Goal: Find specific page/section: Locate a particular part of the current website

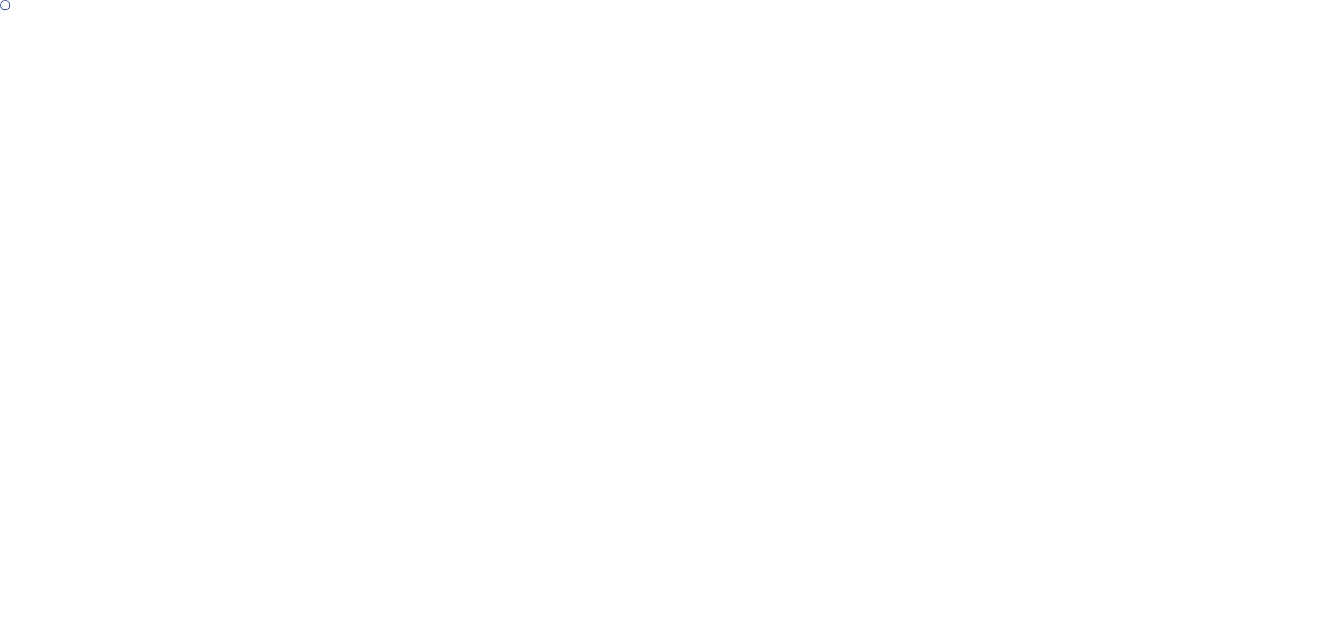
drag, startPoint x: 572, startPoint y: 179, endPoint x: 539, endPoint y: 135, distance: 55.0
click at [572, 179] on div at bounding box center [662, 316] width 1324 height 633
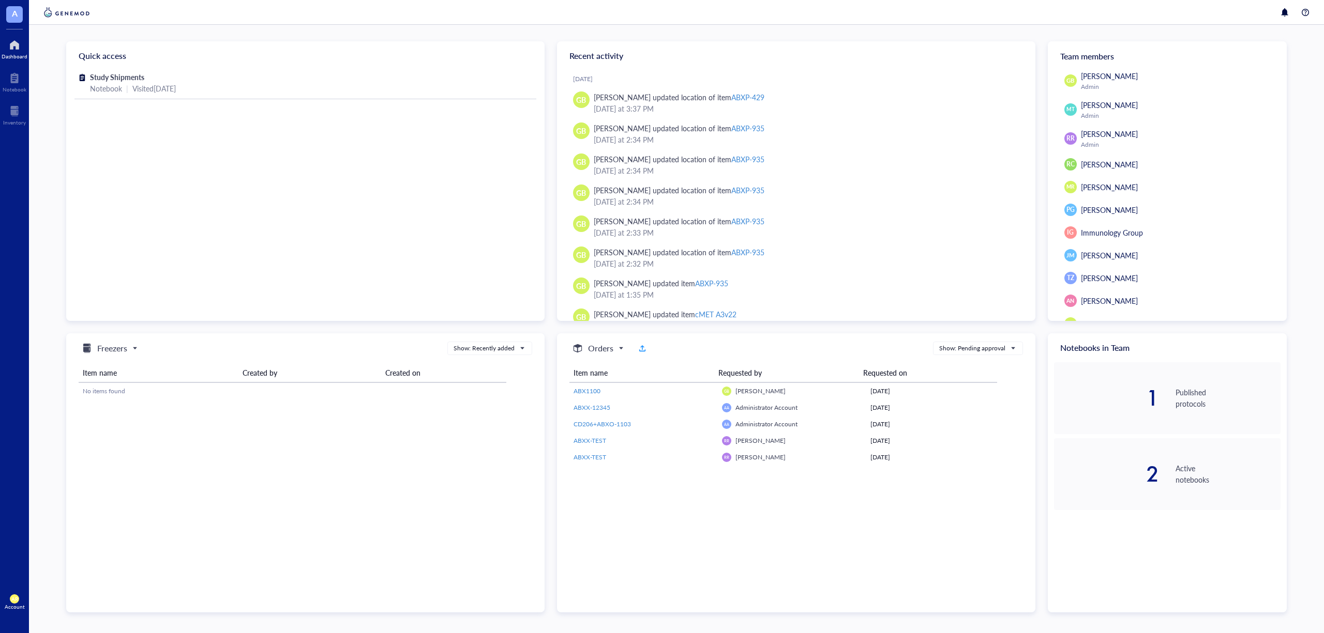
click at [12, 42] on div at bounding box center [15, 45] width 26 height 17
click at [11, 116] on div at bounding box center [14, 111] width 23 height 17
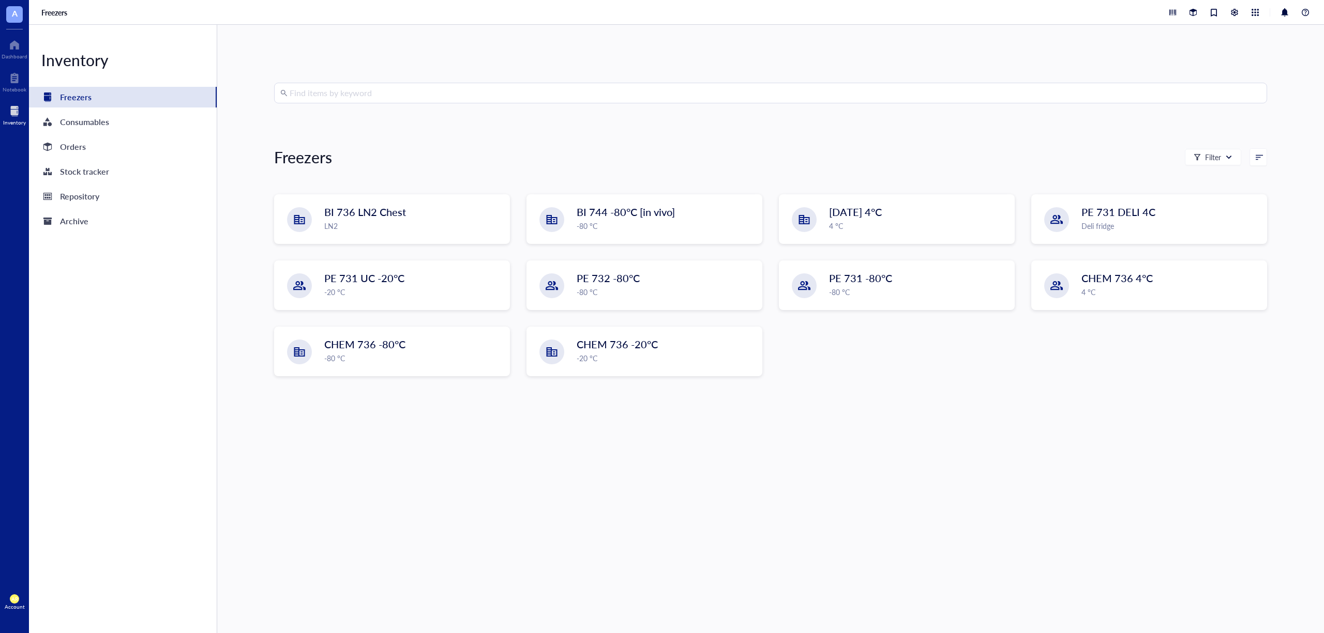
click at [437, 94] on input "search" at bounding box center [775, 93] width 971 height 20
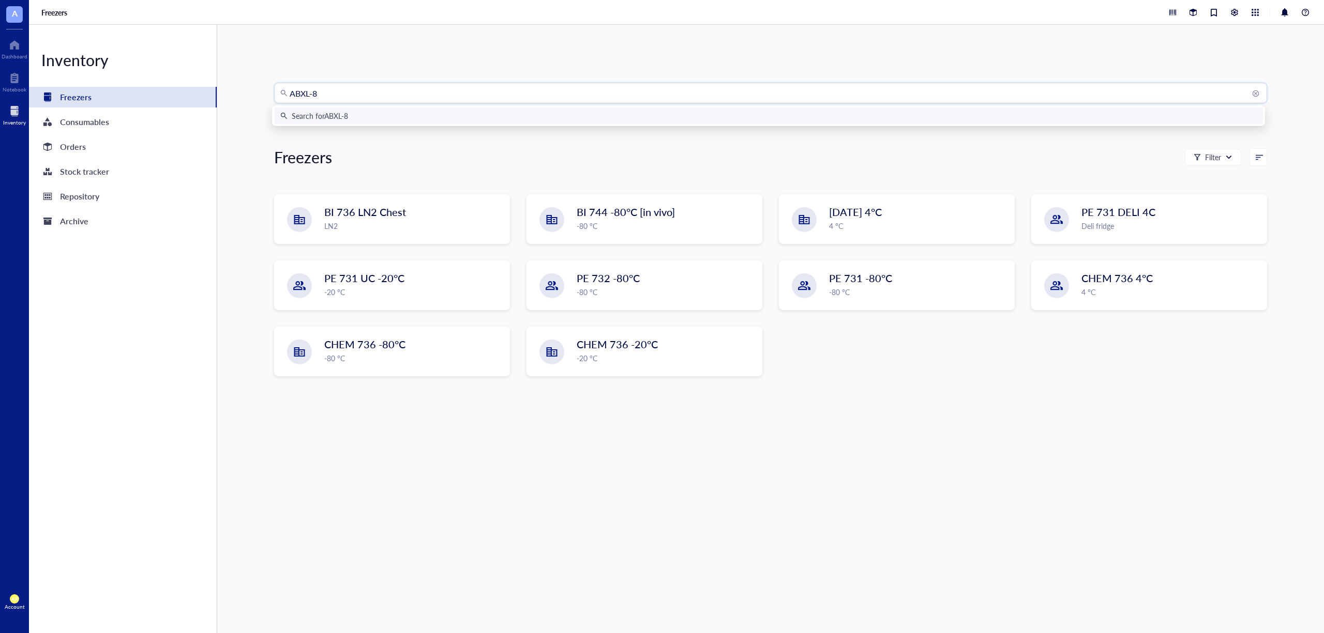
type input "ABXL-82"
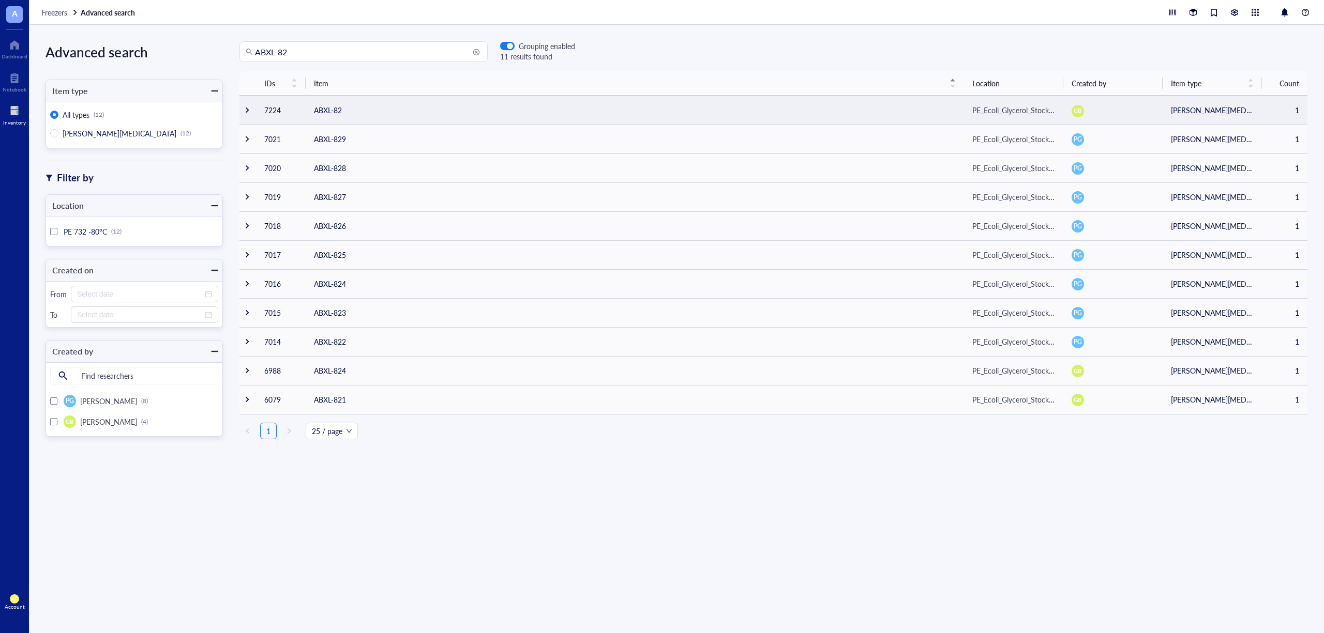
click at [245, 112] on div at bounding box center [247, 110] width 7 height 7
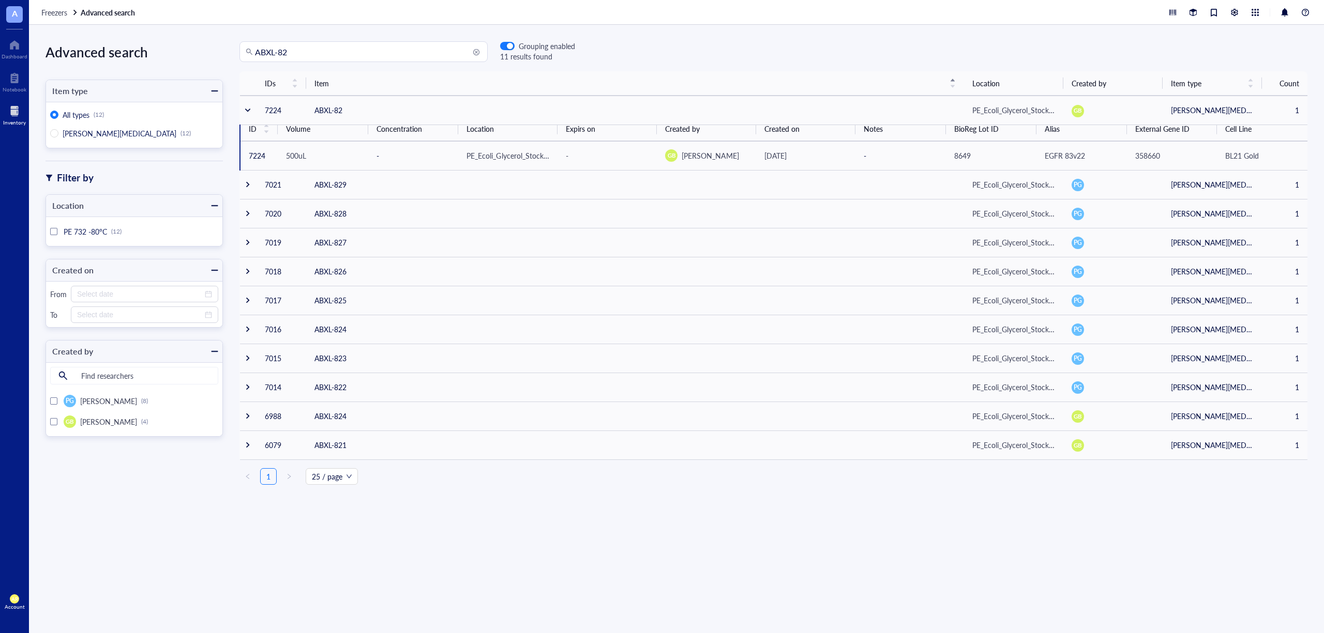
click at [500, 560] on div "IDs Item Location Created by Item type Count 7224 ABXL-82 PE_Ecoli_Glycerol_Sto…" at bounding box center [773, 334] width 1101 height 526
click at [724, 548] on div "IDs Item Location Created by Item type Count 7224 ABXL-82 PE_Ecoli_Glycerol_Sto…" at bounding box center [773, 334] width 1101 height 526
click at [486, 518] on div "IDs Item Location Created by Item type Count 7224 ABXL-82 PE_Ecoli_Glycerol_Sto…" at bounding box center [773, 334] width 1101 height 526
